Goal: Navigation & Orientation: Find specific page/section

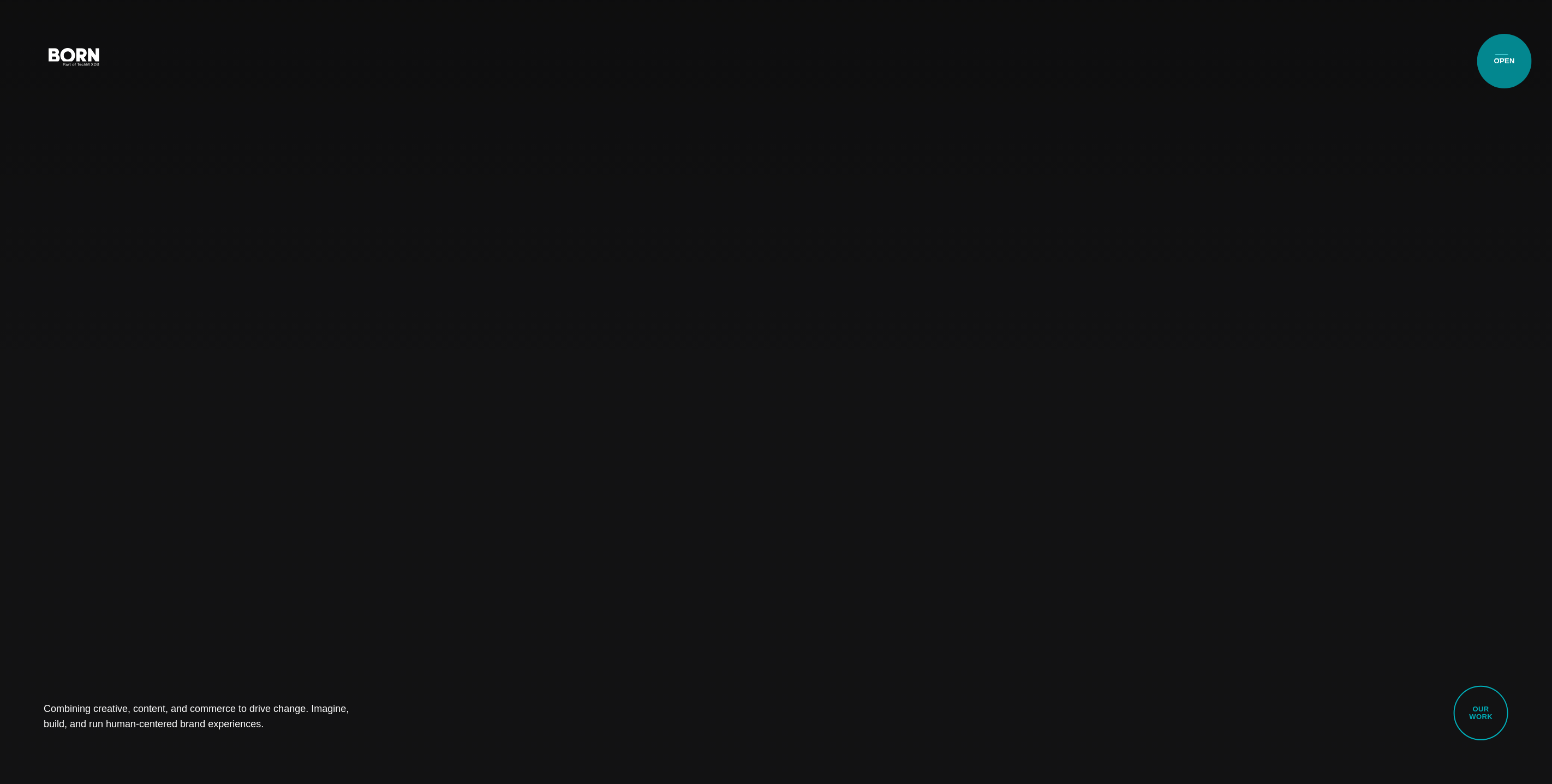
click at [1504, 61] on button "Primary Menu" at bounding box center [1501, 56] width 26 height 23
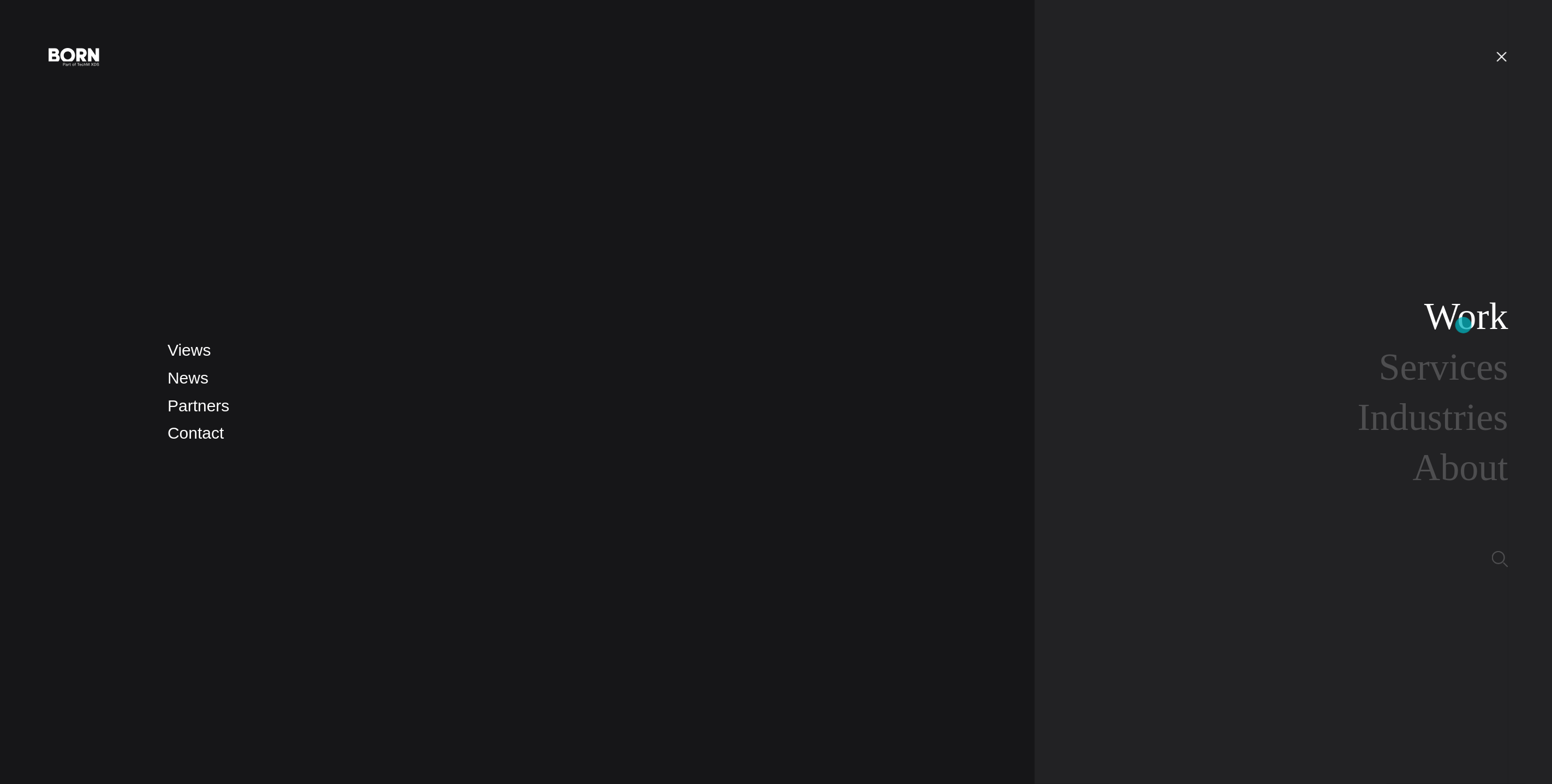
click at [1463, 325] on link "Work" at bounding box center [1466, 316] width 84 height 42
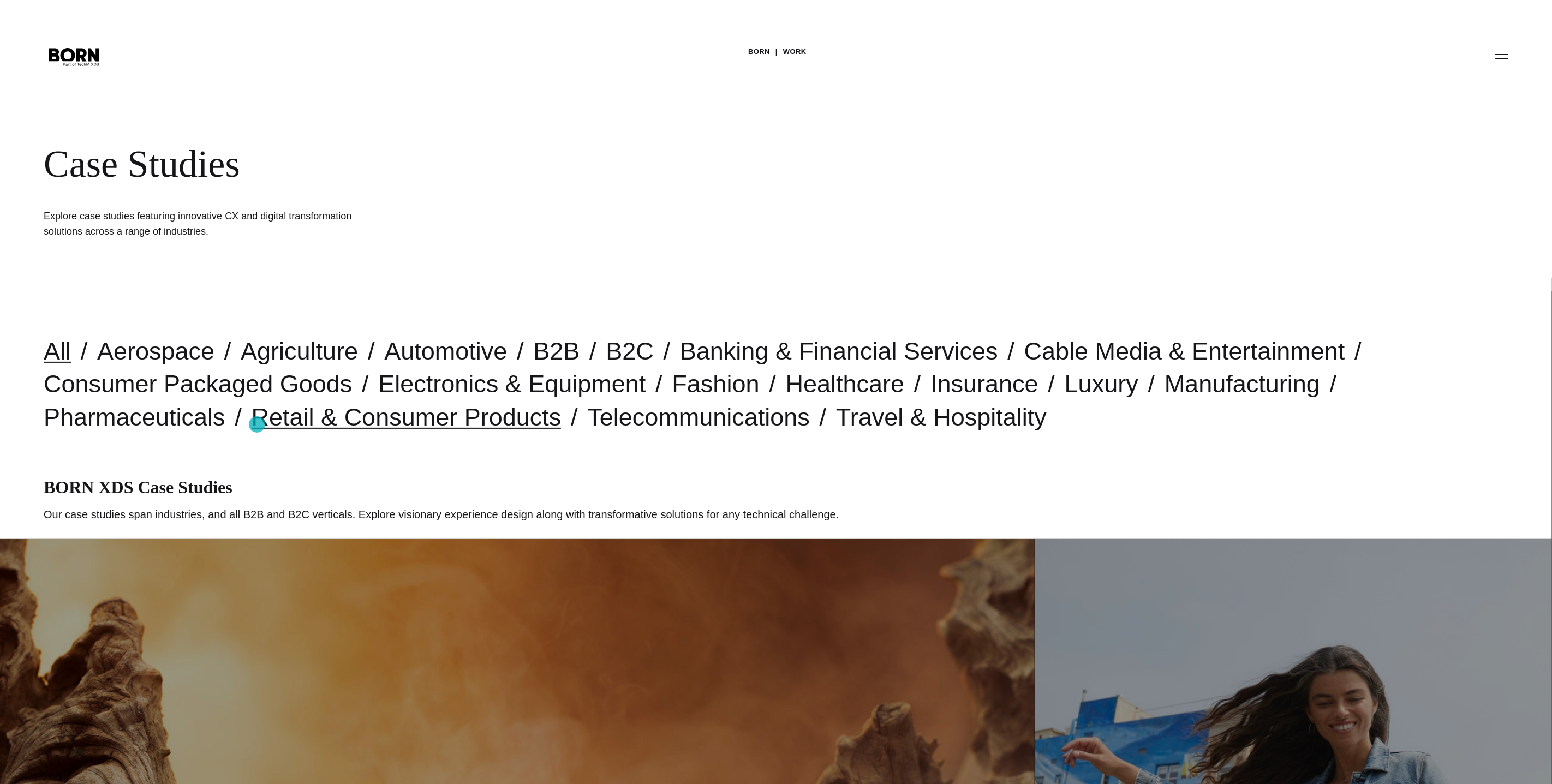
click at [257, 425] on link "Retail & Consumer Products" at bounding box center [407, 417] width 310 height 28
